Goal: Communication & Community: Answer question/provide support

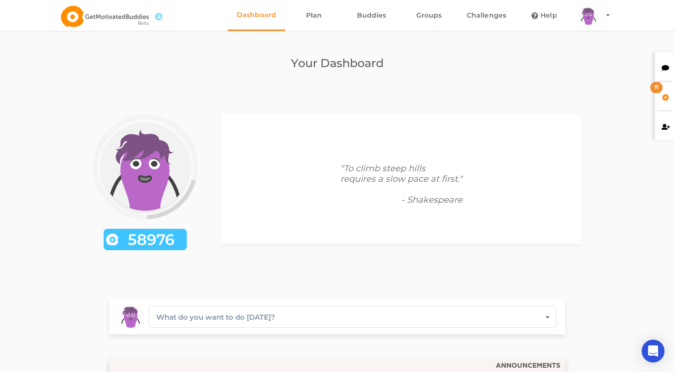
click at [662, 72] on div at bounding box center [664, 66] width 19 height 29
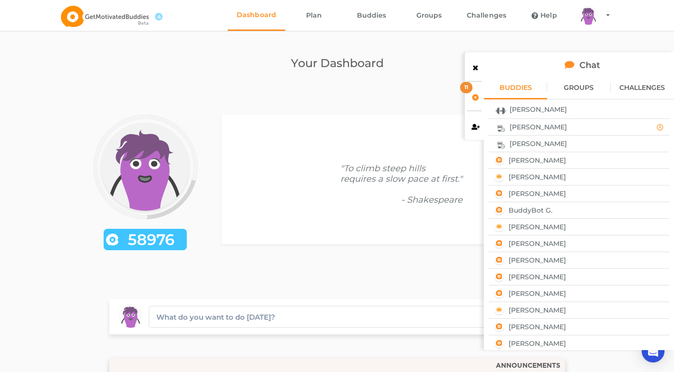
click at [557, 144] on div "[PERSON_NAME]" at bounding box center [579, 143] width 174 height 12
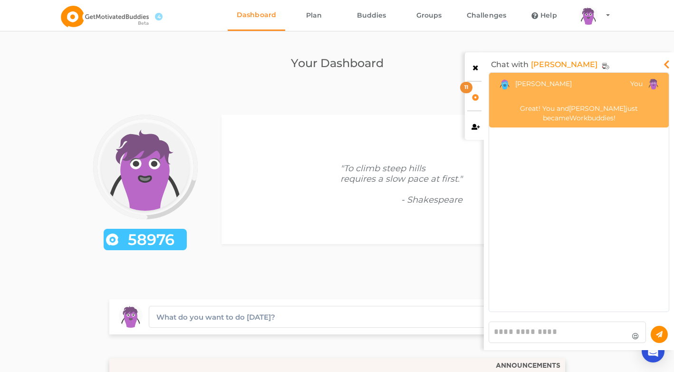
scroll to position [233, 175]
click at [579, 336] on textarea at bounding box center [567, 331] width 157 height 21
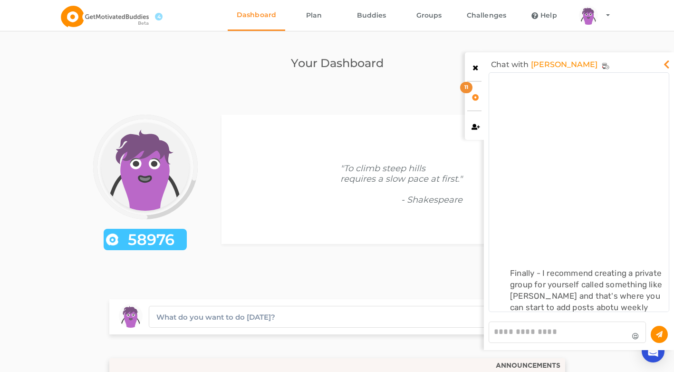
scroll to position [58, 0]
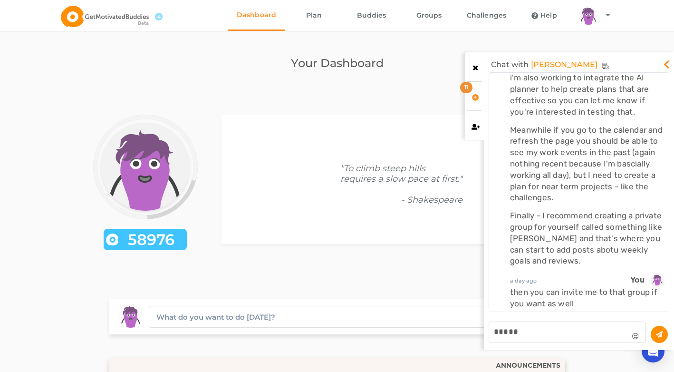
type textarea "*****"
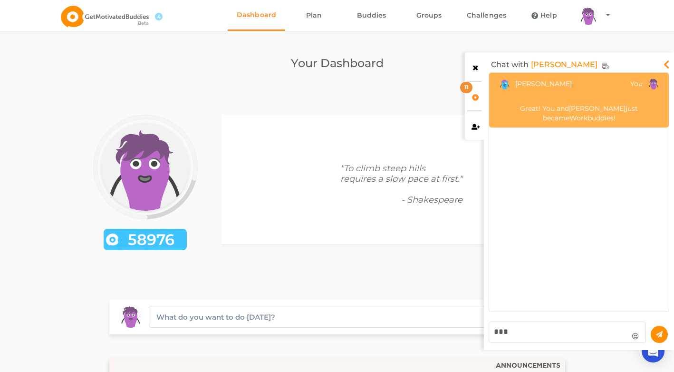
scroll to position [0, 0]
type textarea "*"
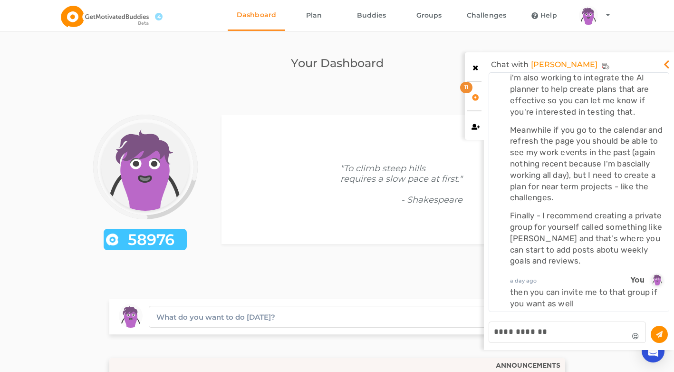
type textarea "**********"
click at [662, 334] on icon at bounding box center [659, 334] width 7 height 6
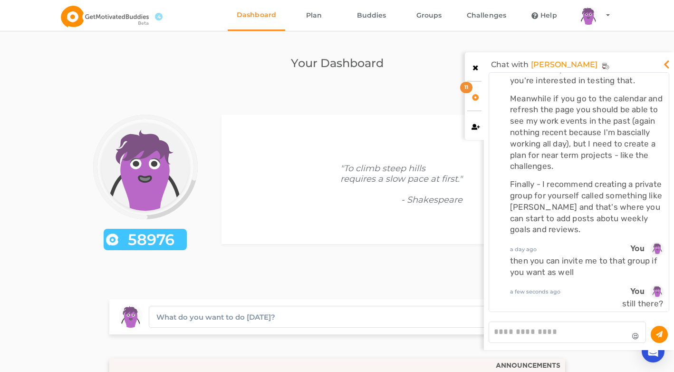
click at [664, 60] on icon at bounding box center [666, 62] width 11 height 10
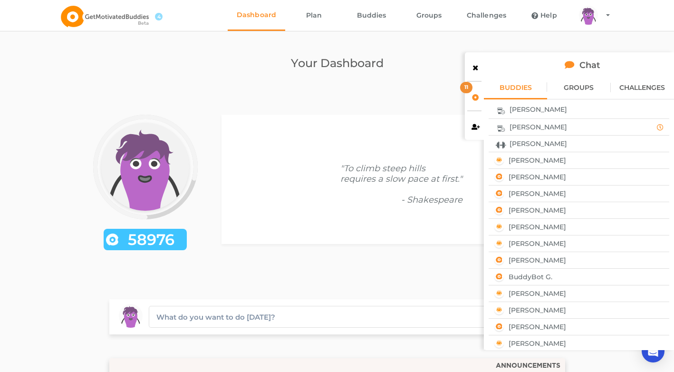
click at [473, 68] on icon at bounding box center [476, 66] width 8 height 7
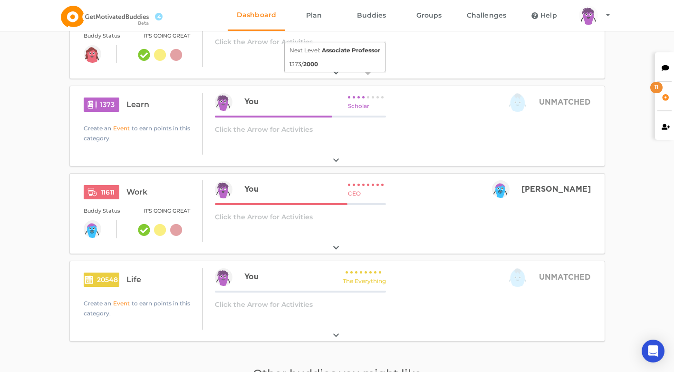
scroll to position [0, 0]
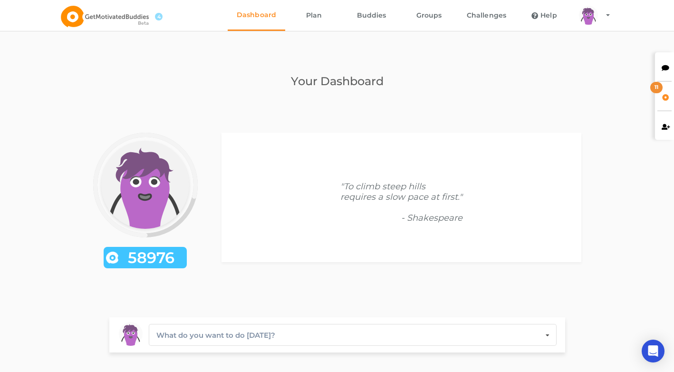
click at [321, 14] on link "Plan" at bounding box center [314, 15] width 58 height 31
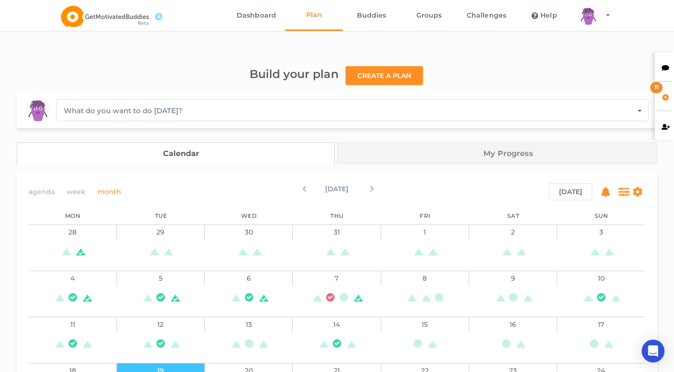
scroll to position [165, 0]
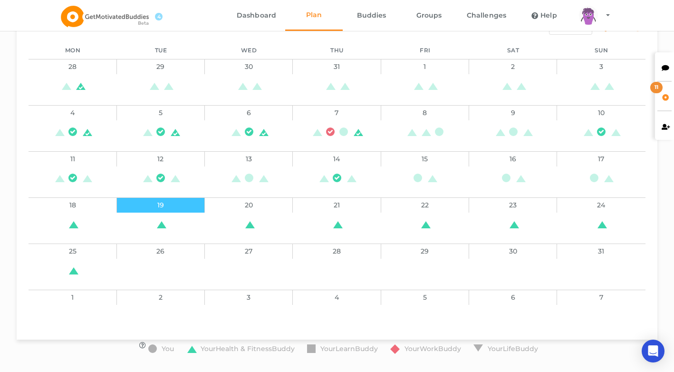
click at [663, 65] on icon at bounding box center [666, 66] width 8 height 7
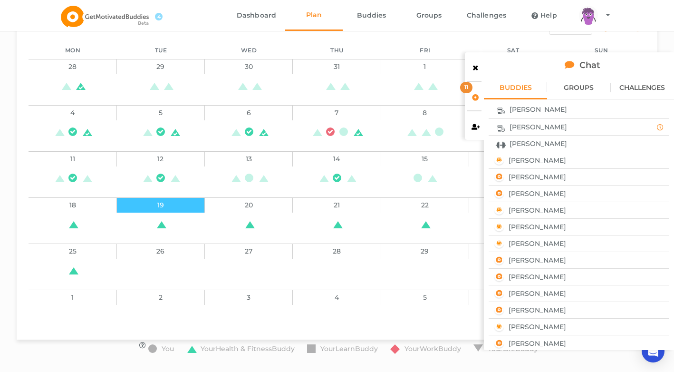
click at [529, 144] on span "[PERSON_NAME]" at bounding box center [539, 144] width 58 height 8
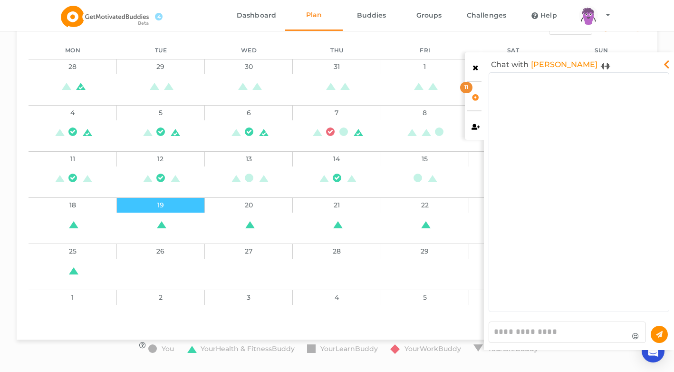
scroll to position [4353, 0]
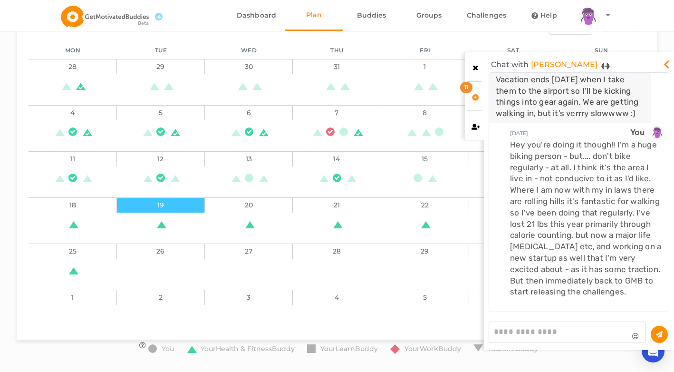
click at [534, 330] on textarea at bounding box center [567, 331] width 157 height 21
type textarea "**********"
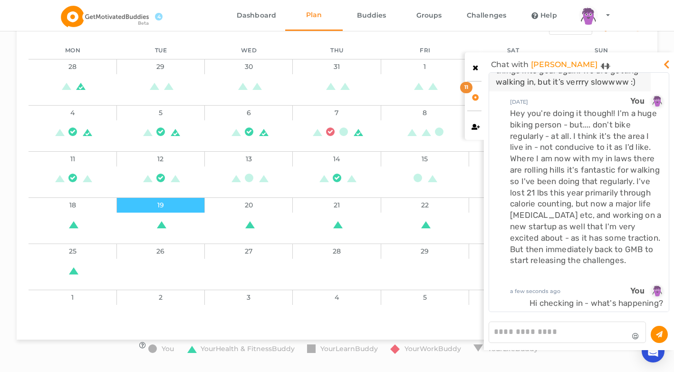
click at [475, 69] on icon at bounding box center [476, 66] width 8 height 7
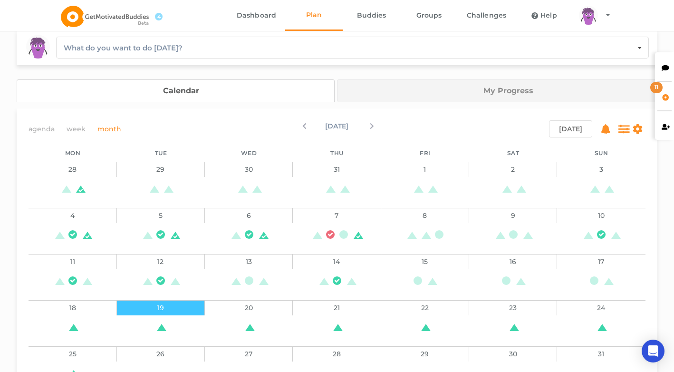
scroll to position [0, 0]
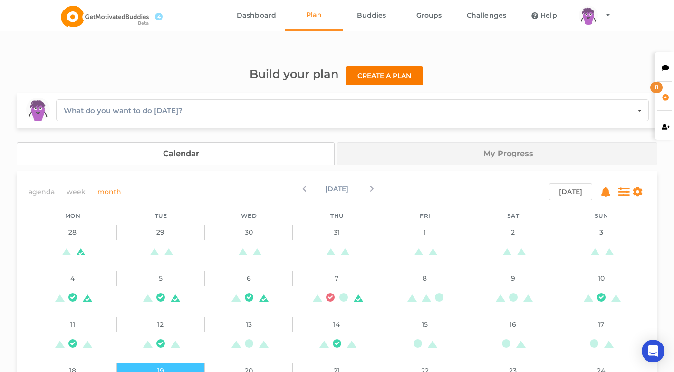
click at [380, 66] on button "Create a plan" at bounding box center [384, 75] width 77 height 19
